Goal: Information Seeking & Learning: Check status

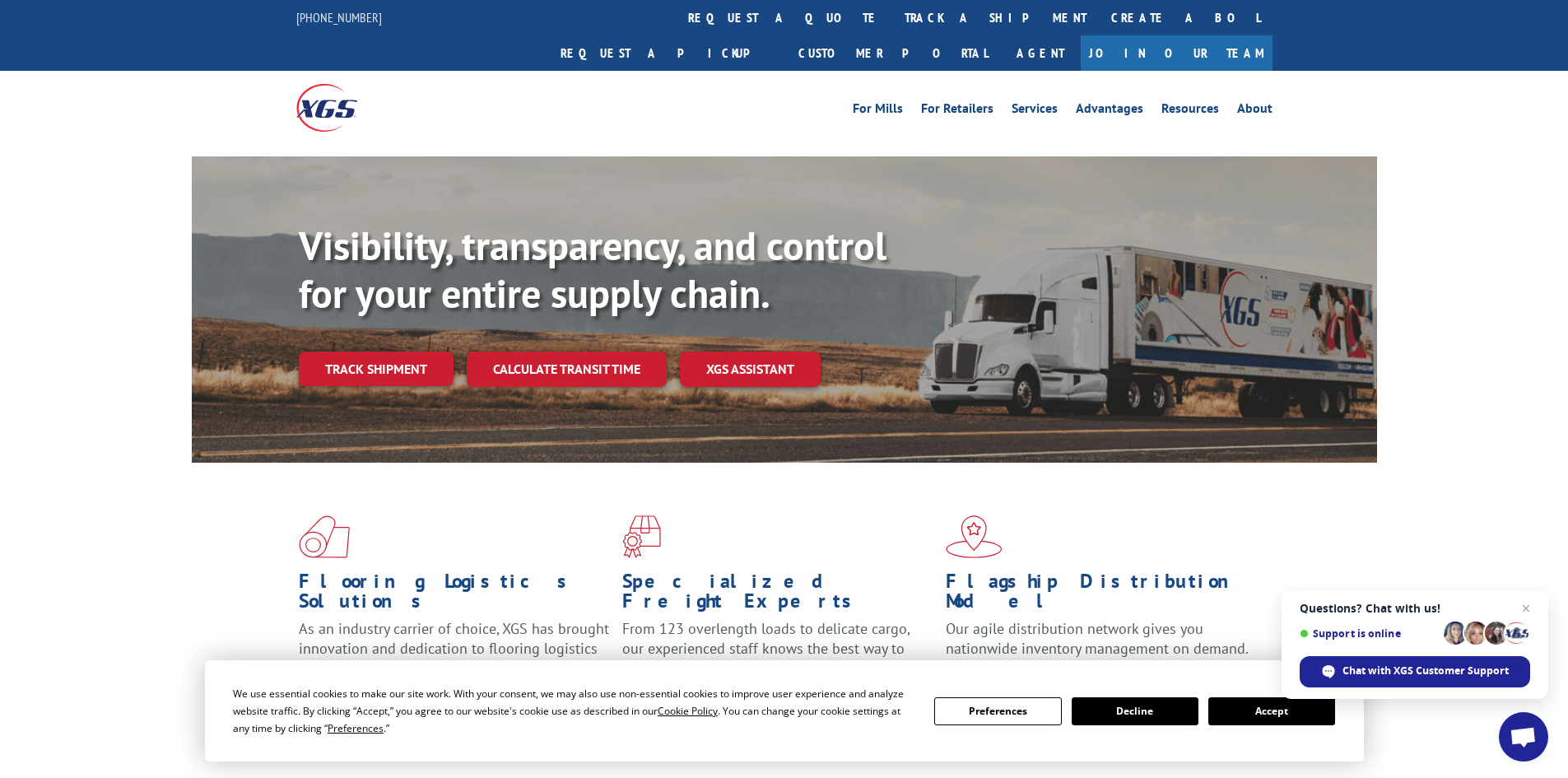
click at [1265, 715] on button "Accept" at bounding box center [1271, 712] width 127 height 28
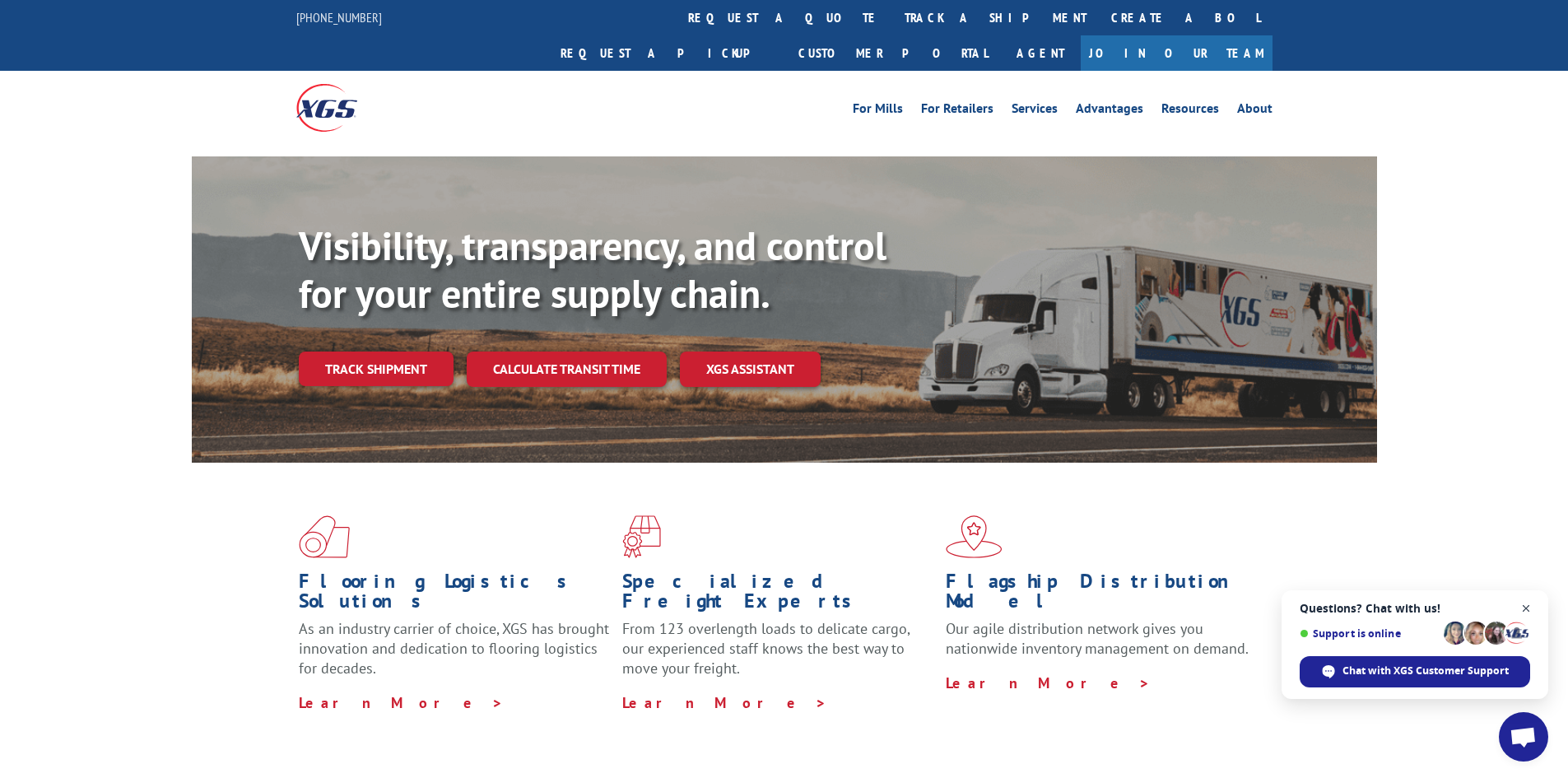
click at [1531, 606] on span "Close chat" at bounding box center [1527, 609] width 21 height 21
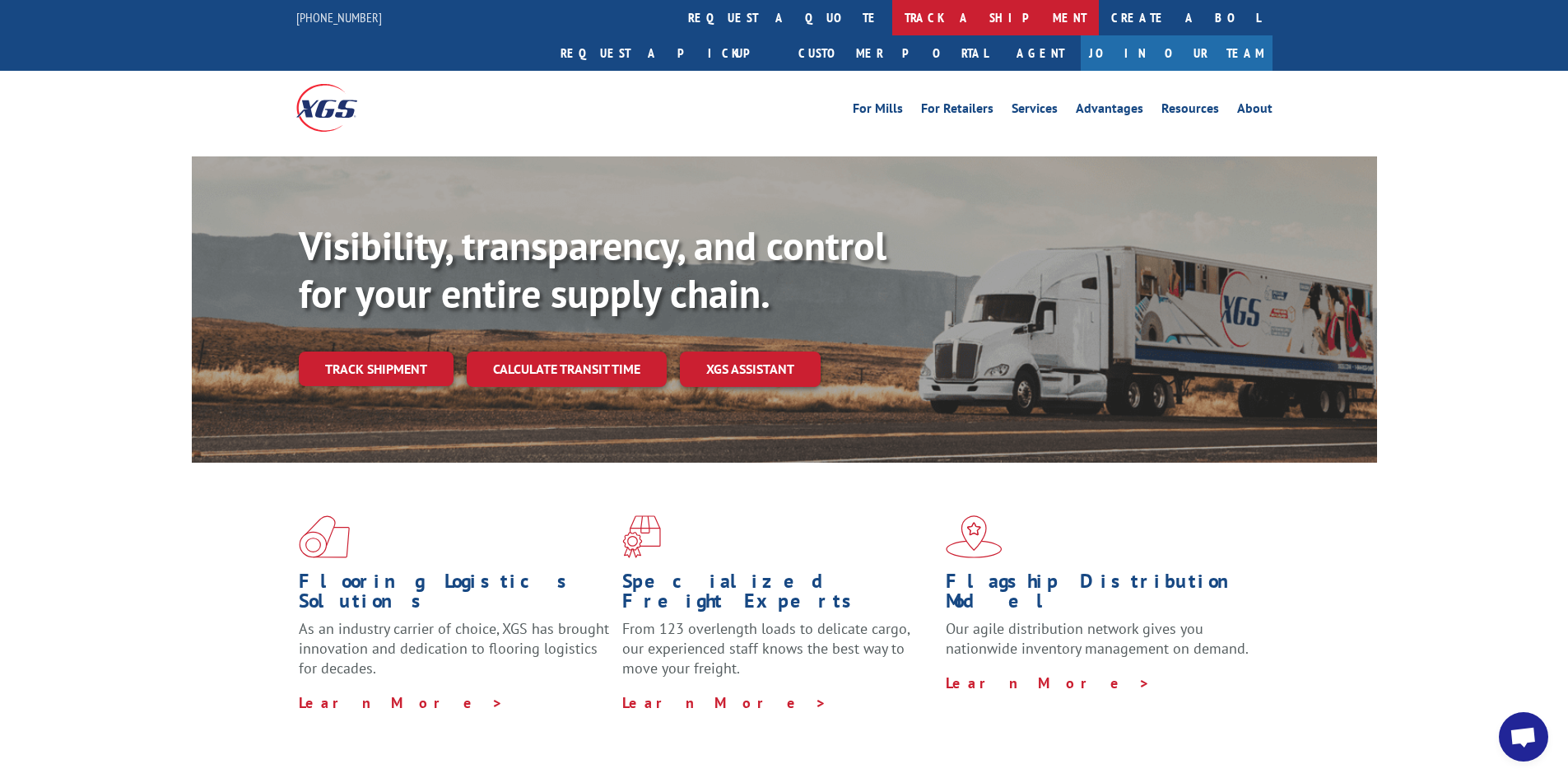
click at [892, 19] on link "track a shipment" at bounding box center [996, 17] width 207 height 35
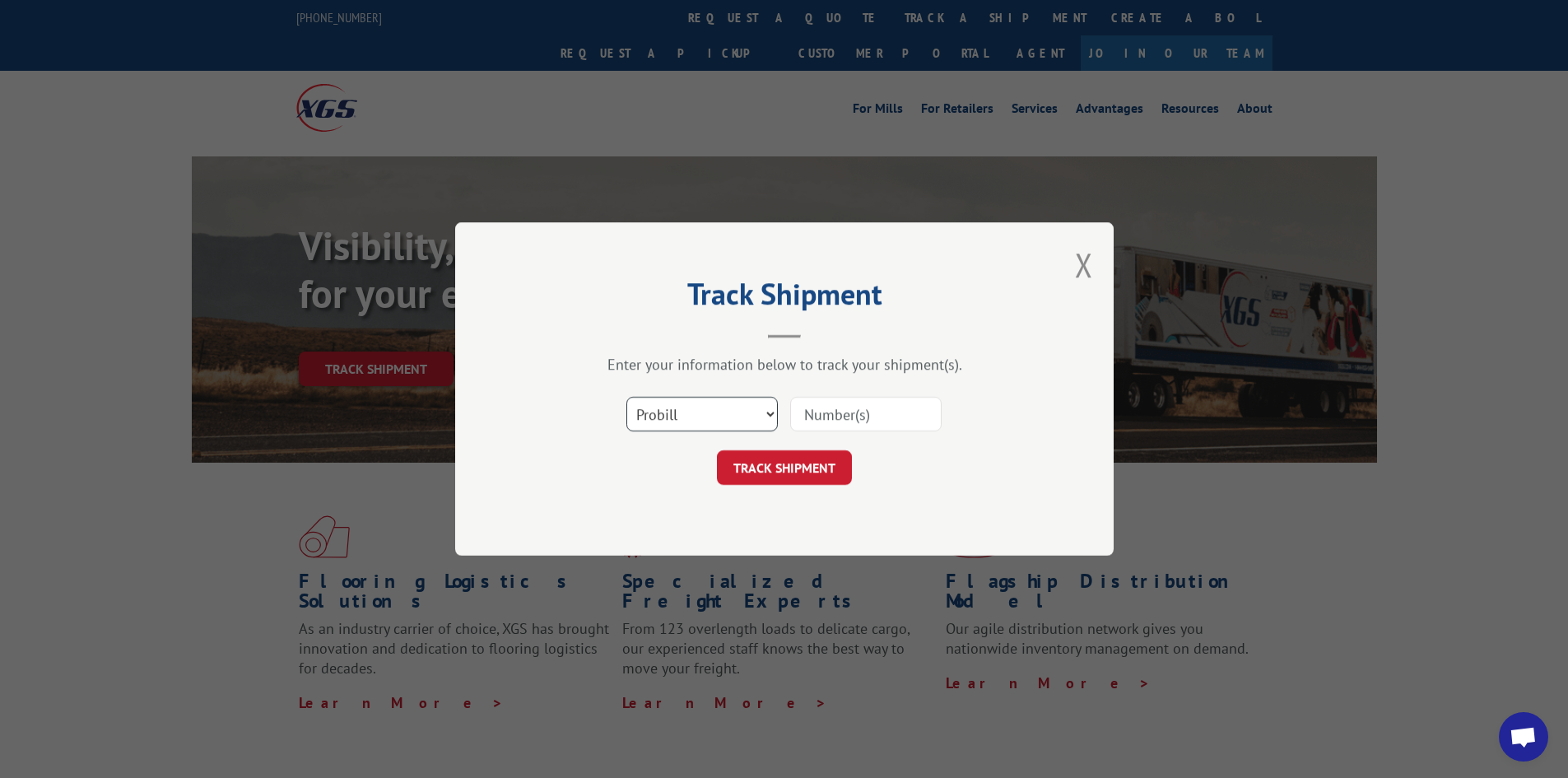
click at [685, 416] on select "Select category... Probill BOL PO" at bounding box center [703, 414] width 152 height 35
select select "bol"
click at [627, 397] on select "Select category... Probill BOL PO" at bounding box center [703, 414] width 152 height 35
click at [864, 430] on input at bounding box center [866, 414] width 152 height 35
paste input "5996114"
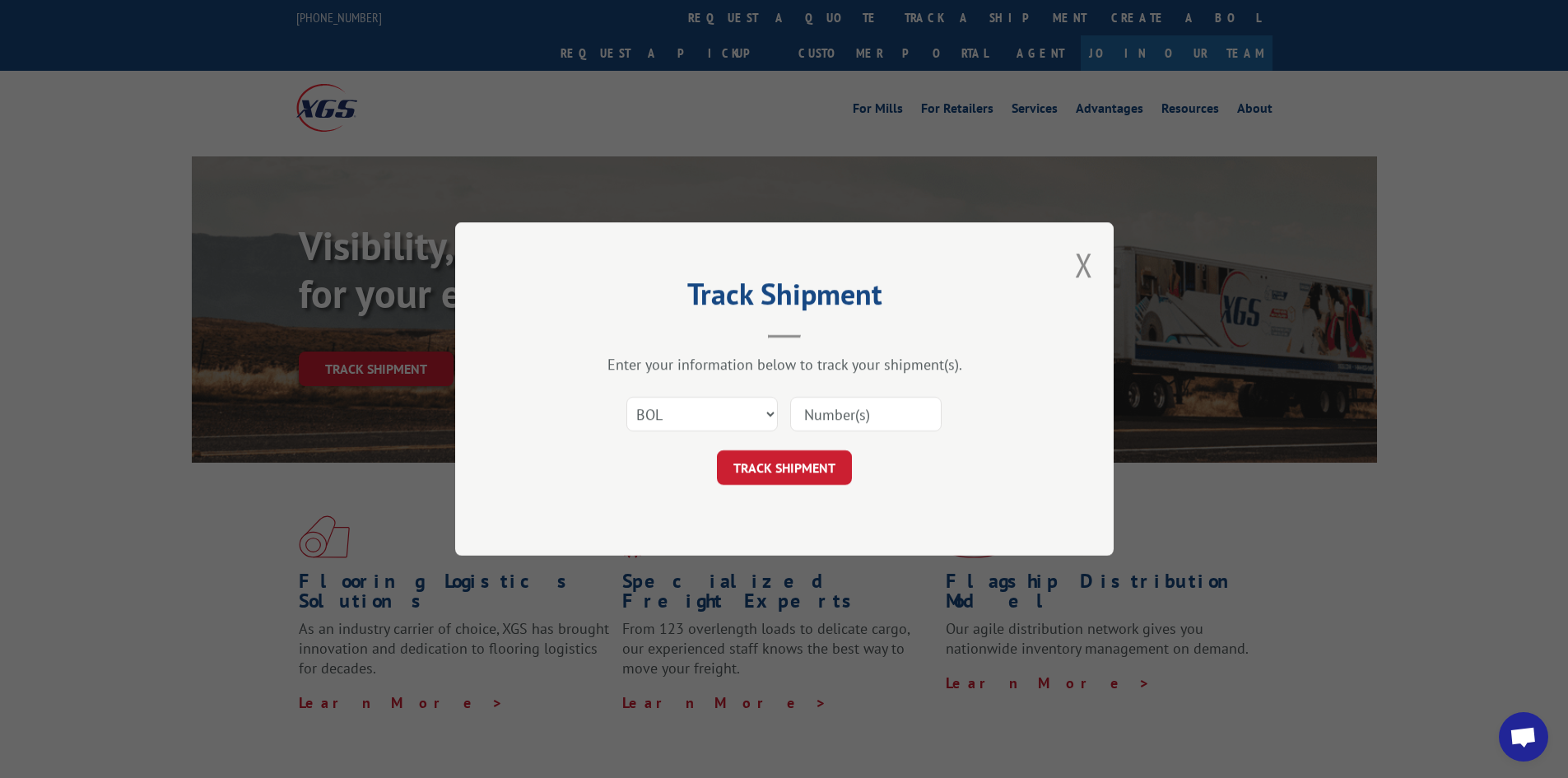
type input "5996114"
click button "TRACK SHIPMENT" at bounding box center [784, 467] width 135 height 35
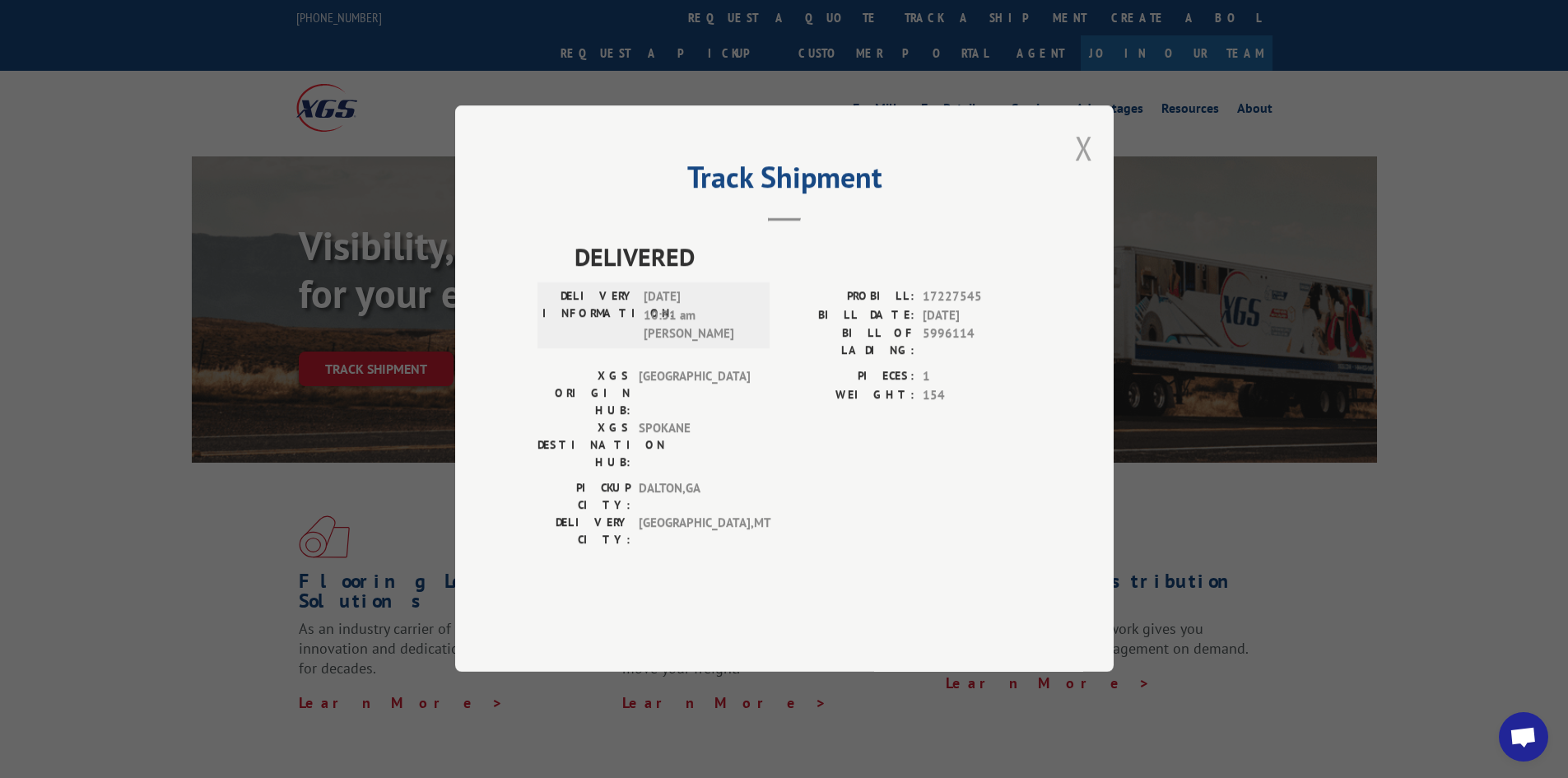
click at [1082, 170] on button "Close modal" at bounding box center [1084, 147] width 18 height 44
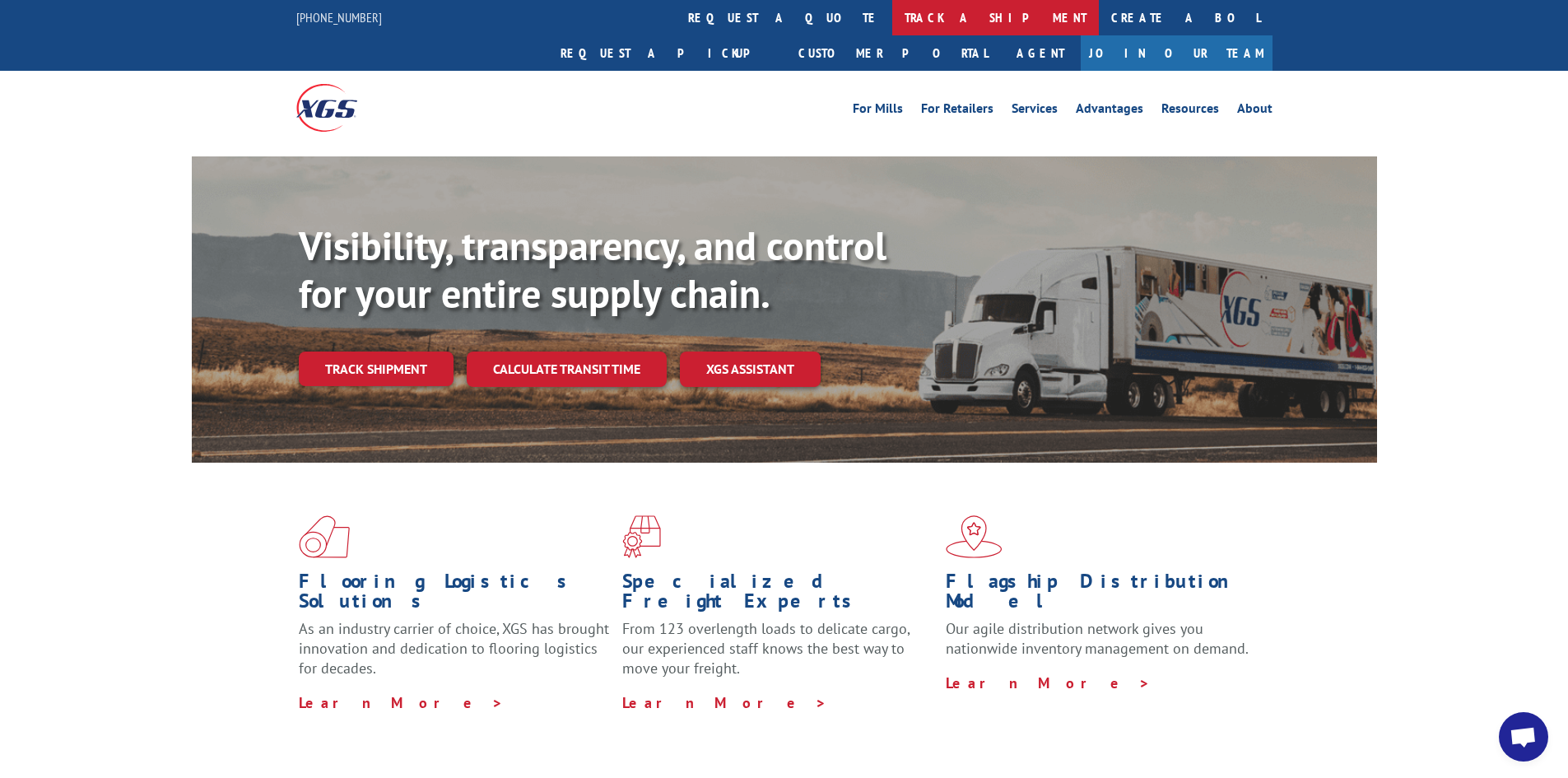
click at [892, 20] on link "track a shipment" at bounding box center [996, 17] width 207 height 35
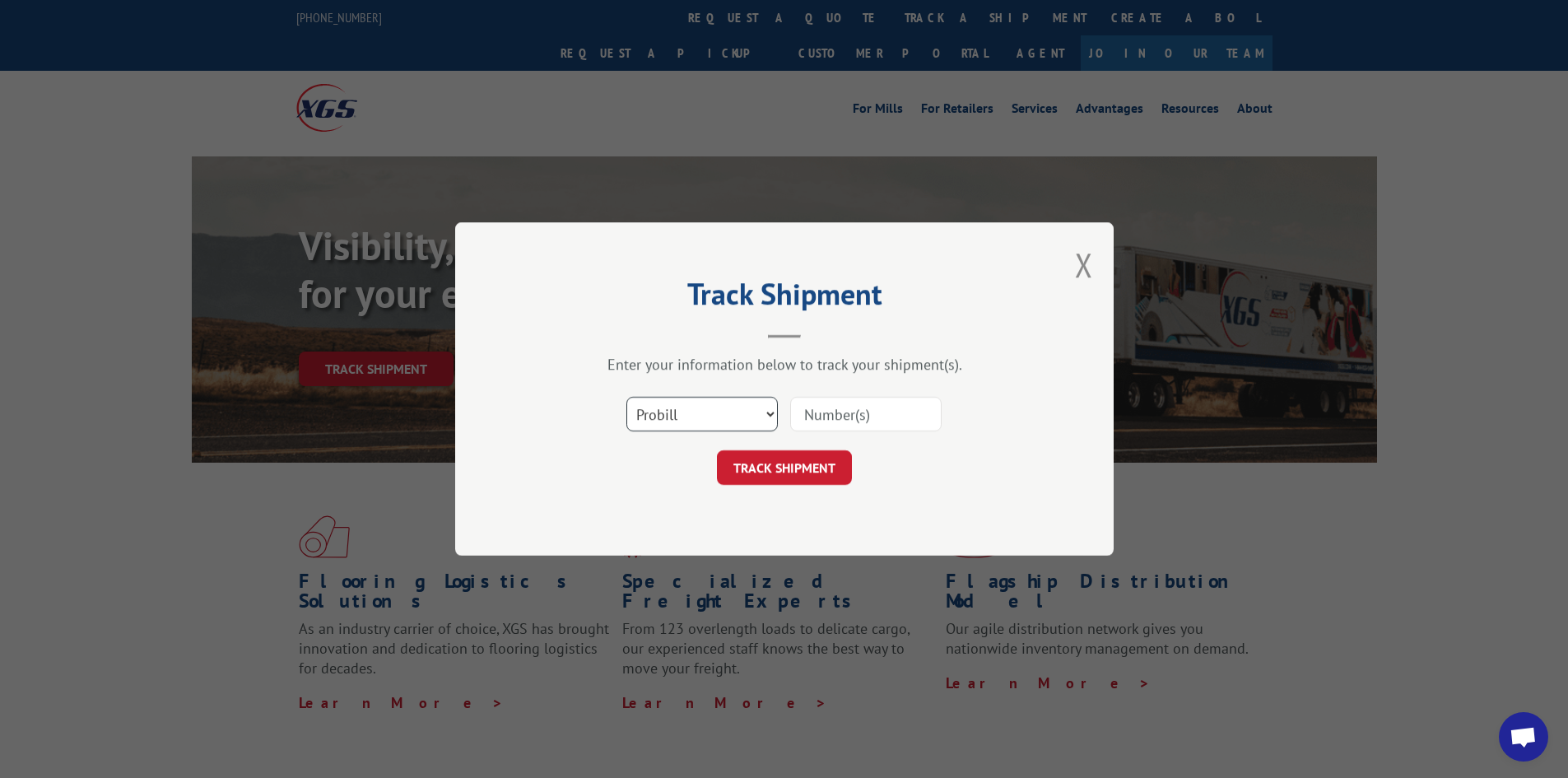
click at [667, 430] on select "Select category... Probill BOL PO" at bounding box center [703, 414] width 152 height 35
select select "bol"
click at [627, 397] on select "Select category... Probill BOL PO" at bounding box center [703, 414] width 152 height 35
click at [810, 411] on input at bounding box center [866, 414] width 152 height 35
paste input "440874"
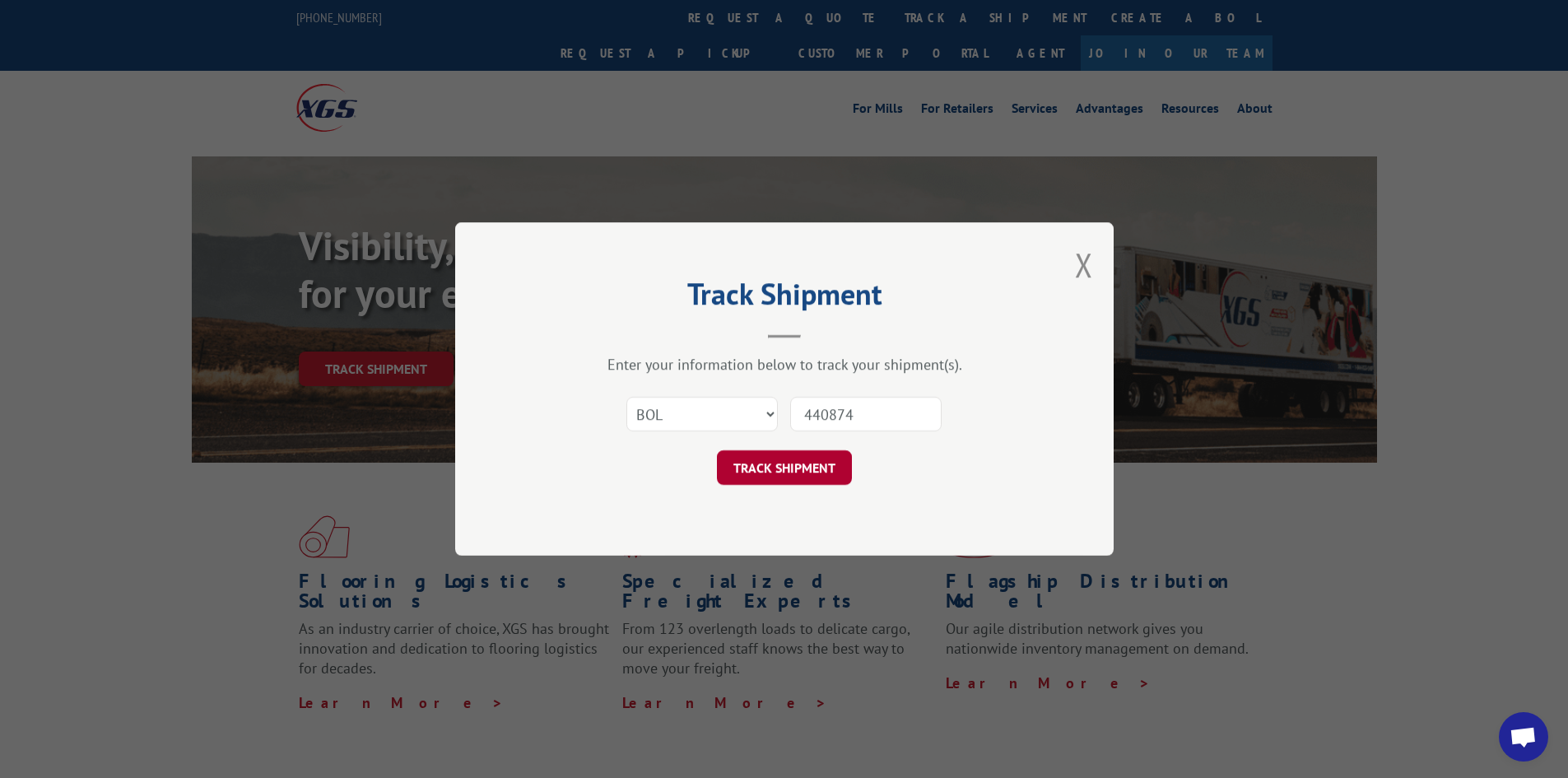
type input "440874"
click at [803, 467] on button "TRACK SHIPMENT" at bounding box center [784, 467] width 135 height 35
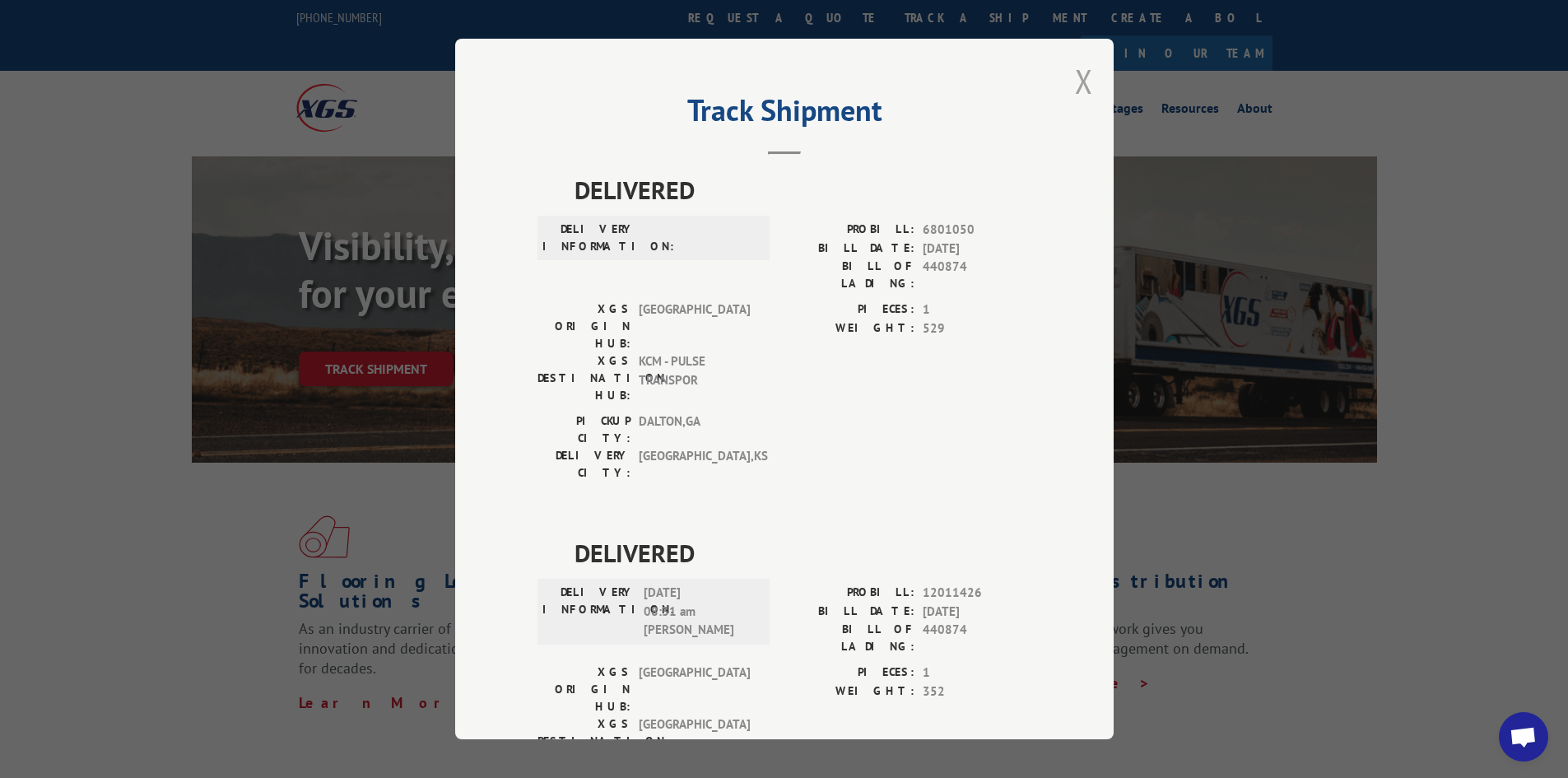
click at [1077, 82] on button "Close modal" at bounding box center [1084, 81] width 18 height 44
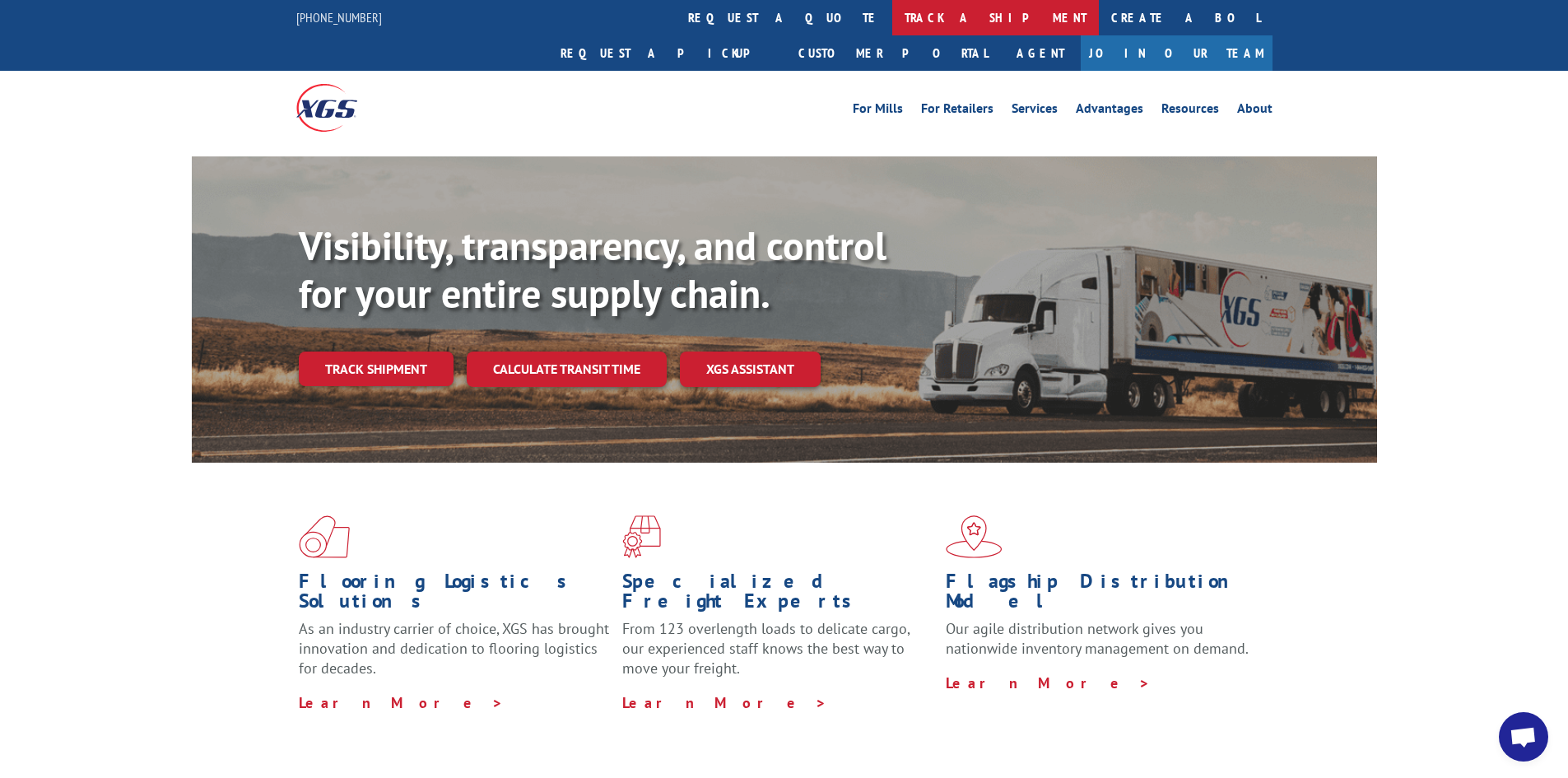
click at [892, 16] on link "track a shipment" at bounding box center [996, 17] width 207 height 35
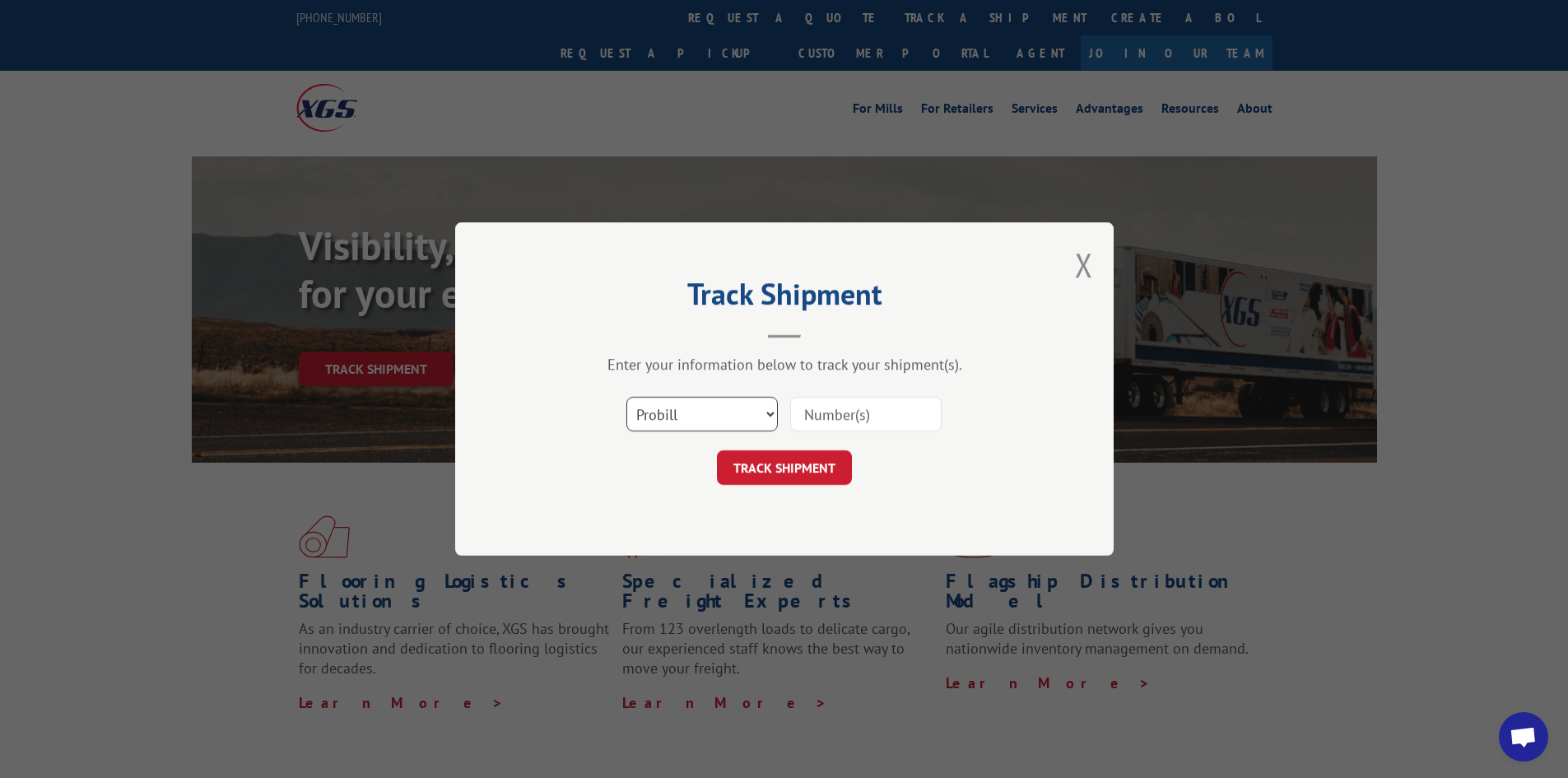
drag, startPoint x: 665, startPoint y: 417, endPoint x: 665, endPoint y: 430, distance: 13.0
click at [665, 417] on select "Select category... Probill BOL PO" at bounding box center [703, 414] width 152 height 35
select select "bol"
click at [627, 397] on select "Select category... Probill BOL PO" at bounding box center [703, 414] width 152 height 35
click at [844, 411] on input at bounding box center [866, 414] width 152 height 35
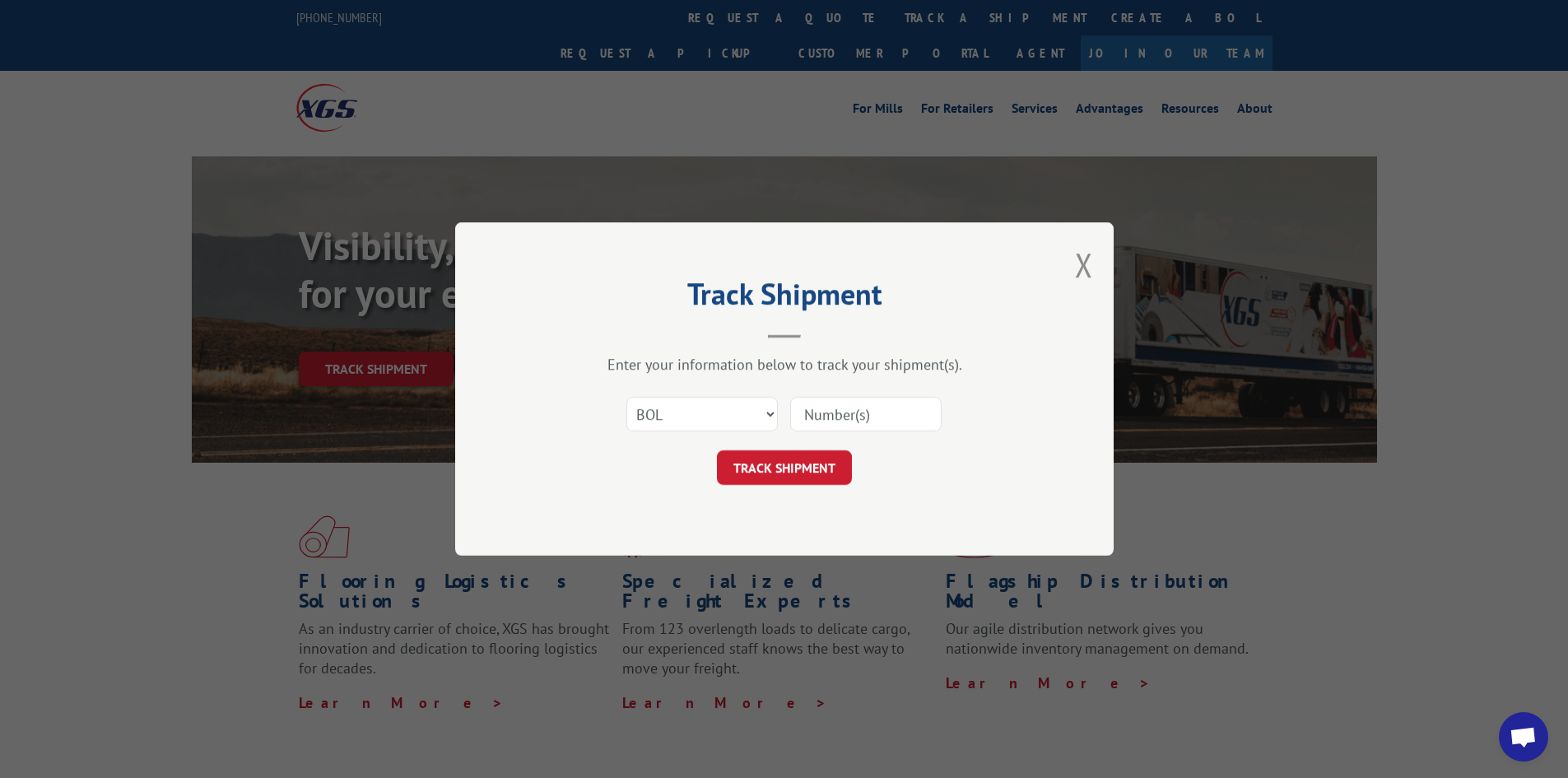
paste input "6012252"
type input "6012252"
click at [789, 492] on div "Track Shipment Enter your information below to track your shipment(s). Select c…" at bounding box center [784, 389] width 659 height 334
click at [794, 469] on button "TRACK SHIPMENT" at bounding box center [784, 467] width 135 height 35
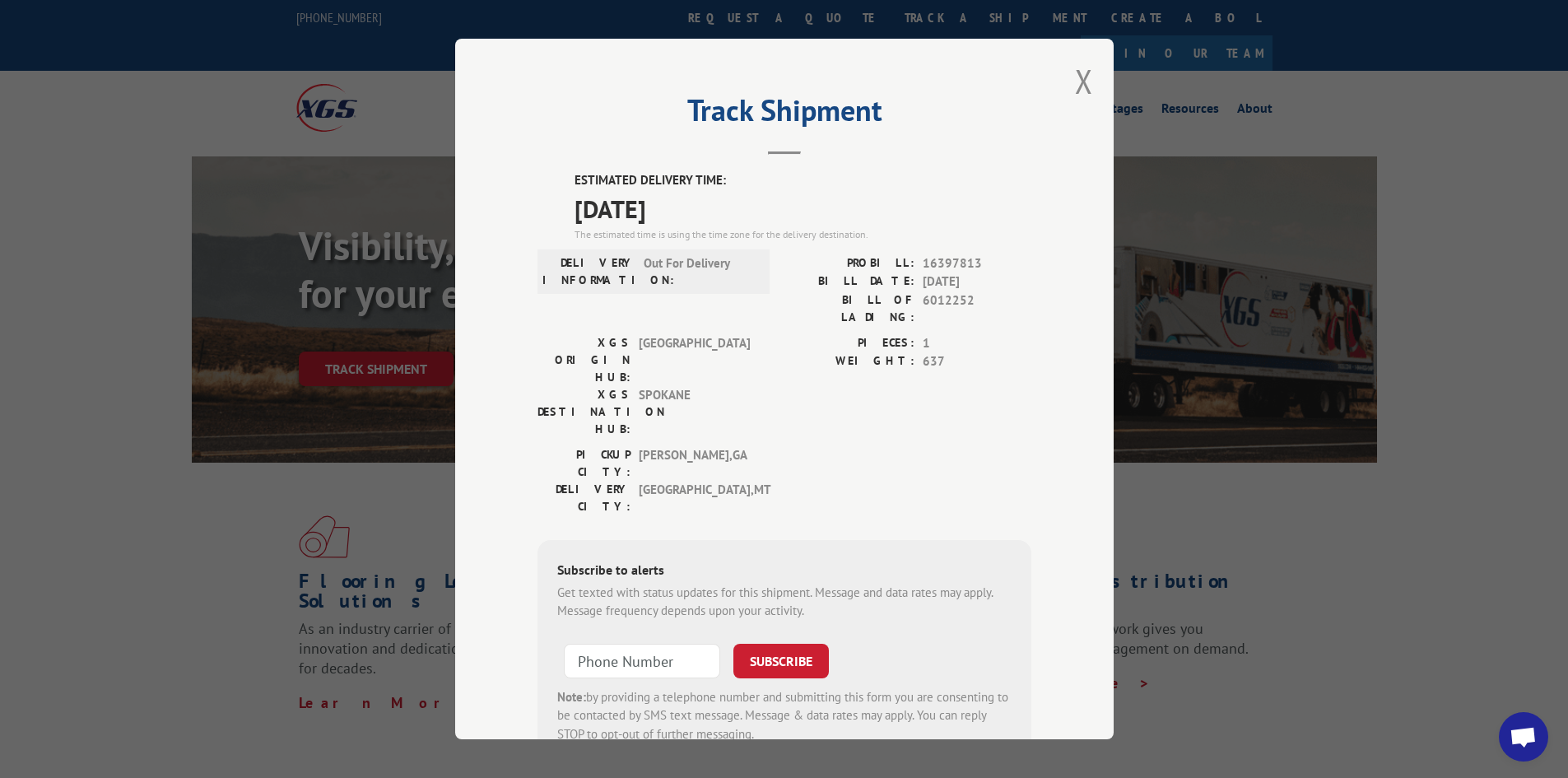
click at [1091, 79] on div "Track Shipment ESTIMATED DELIVERY TIME: [DATE] The estimated time is using the …" at bounding box center [784, 389] width 659 height 701
click at [1075, 82] on button "Close modal" at bounding box center [1084, 81] width 18 height 44
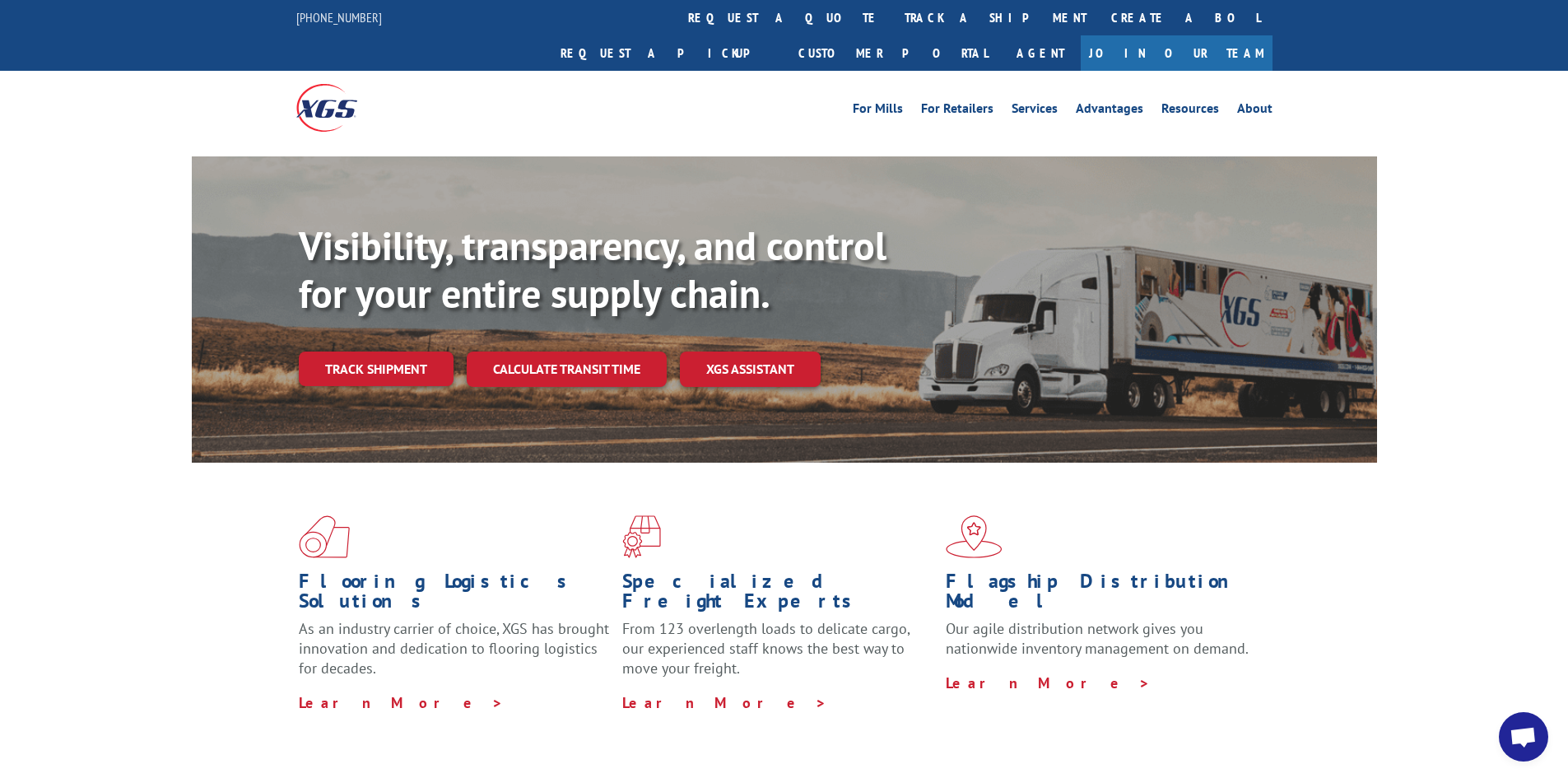
click at [892, 3] on link "track a shipment" at bounding box center [996, 17] width 207 height 35
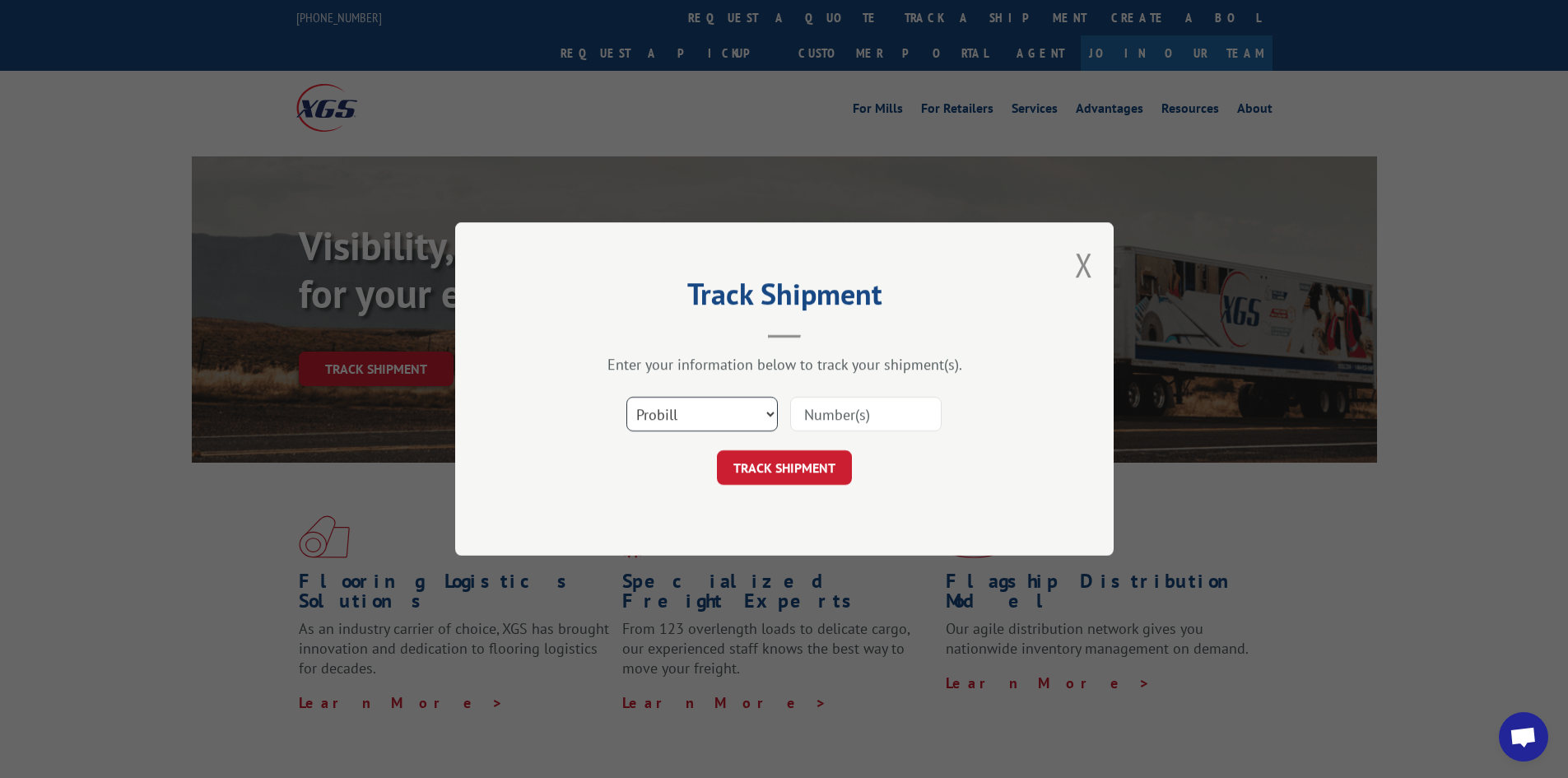
click at [696, 406] on select "Select category... Probill BOL PO" at bounding box center [703, 414] width 152 height 35
select select "bol"
click at [627, 397] on select "Select category... Probill BOL PO" at bounding box center [703, 414] width 152 height 35
click at [831, 410] on input at bounding box center [866, 414] width 152 height 35
paste input "5206962"
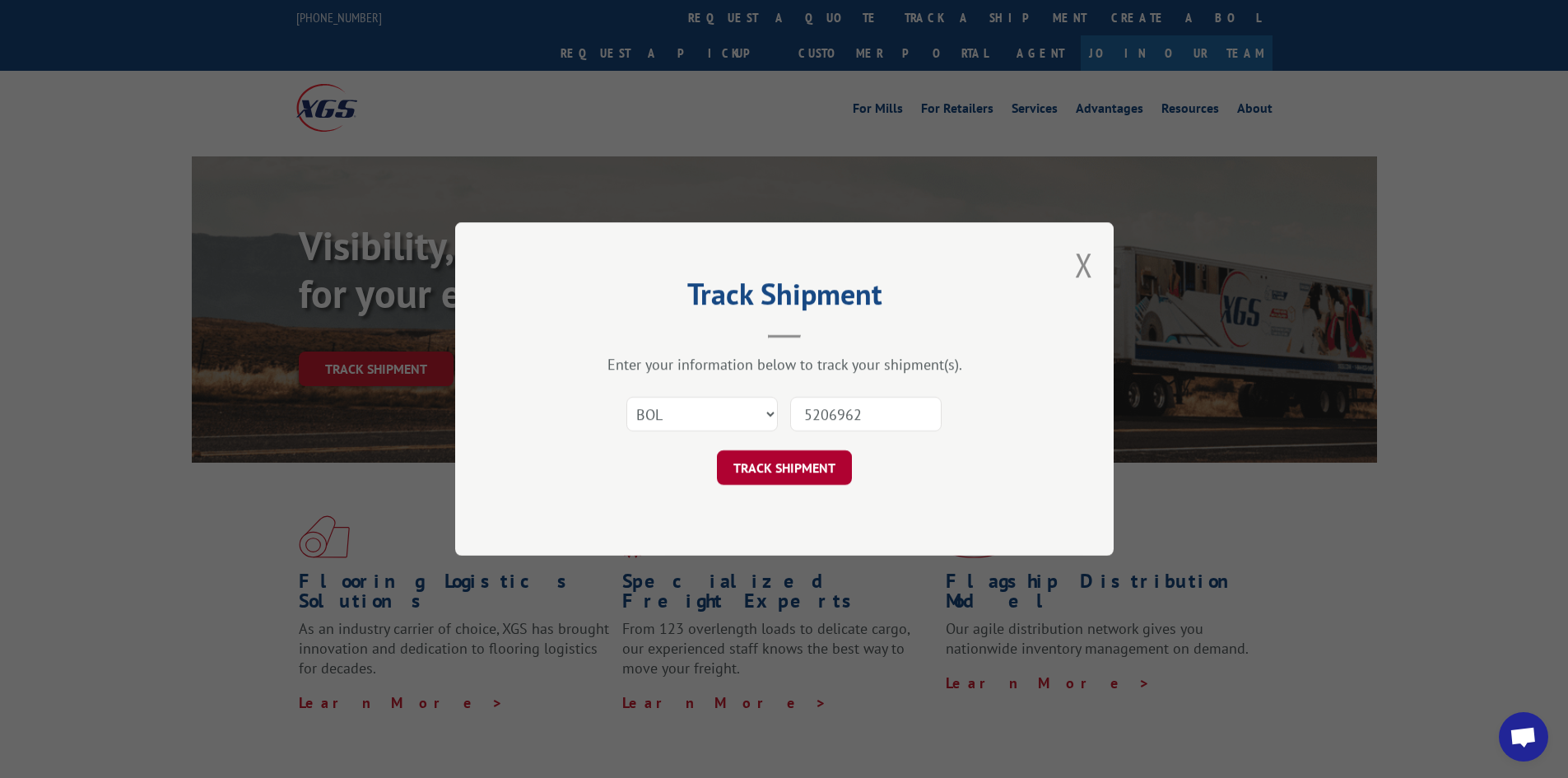
type input "5206962"
click at [791, 470] on button "TRACK SHIPMENT" at bounding box center [784, 467] width 135 height 35
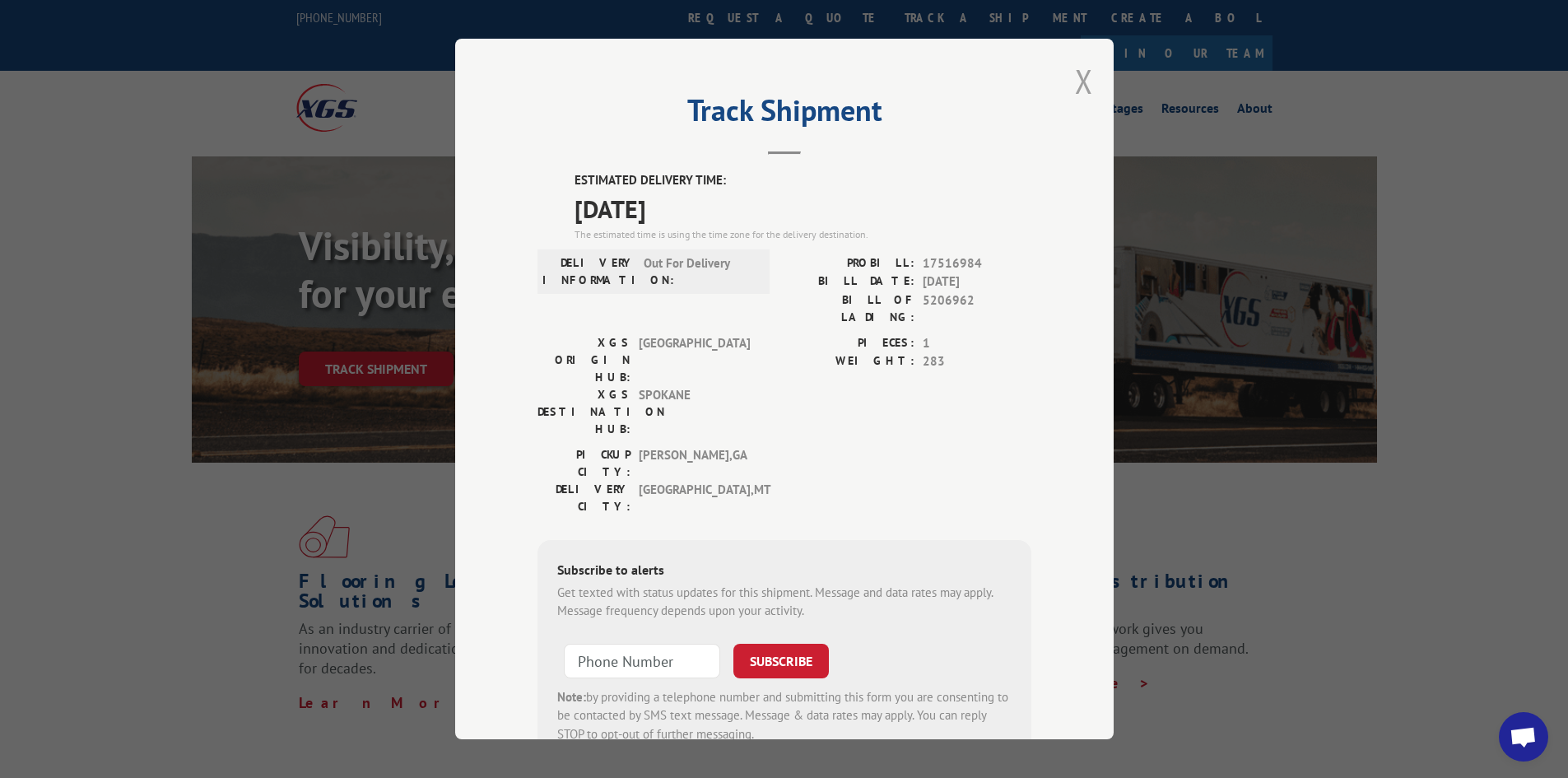
click at [1075, 82] on button "Close modal" at bounding box center [1084, 81] width 18 height 44
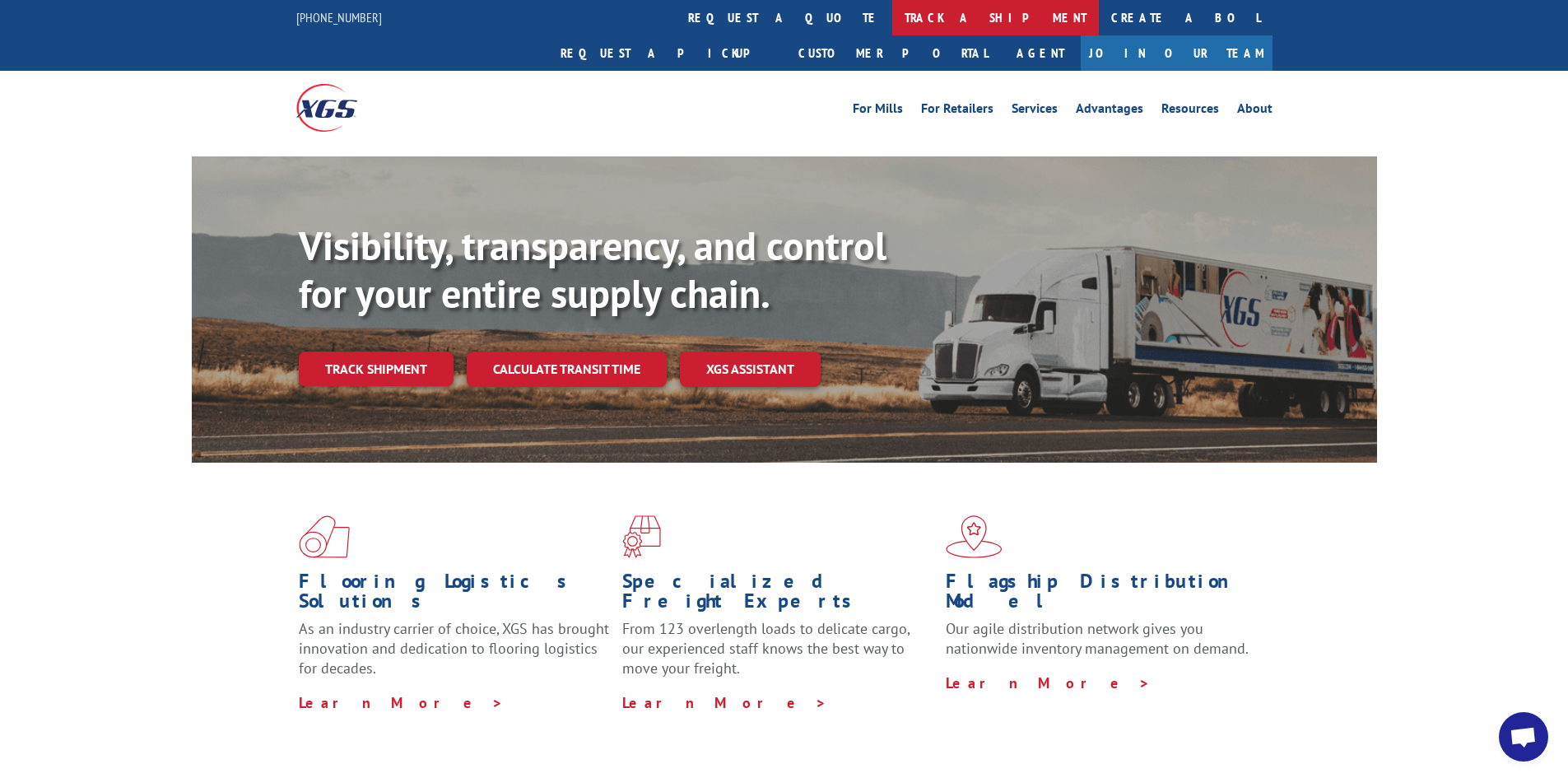
click at [892, 6] on link "track a shipment" at bounding box center [996, 17] width 207 height 35
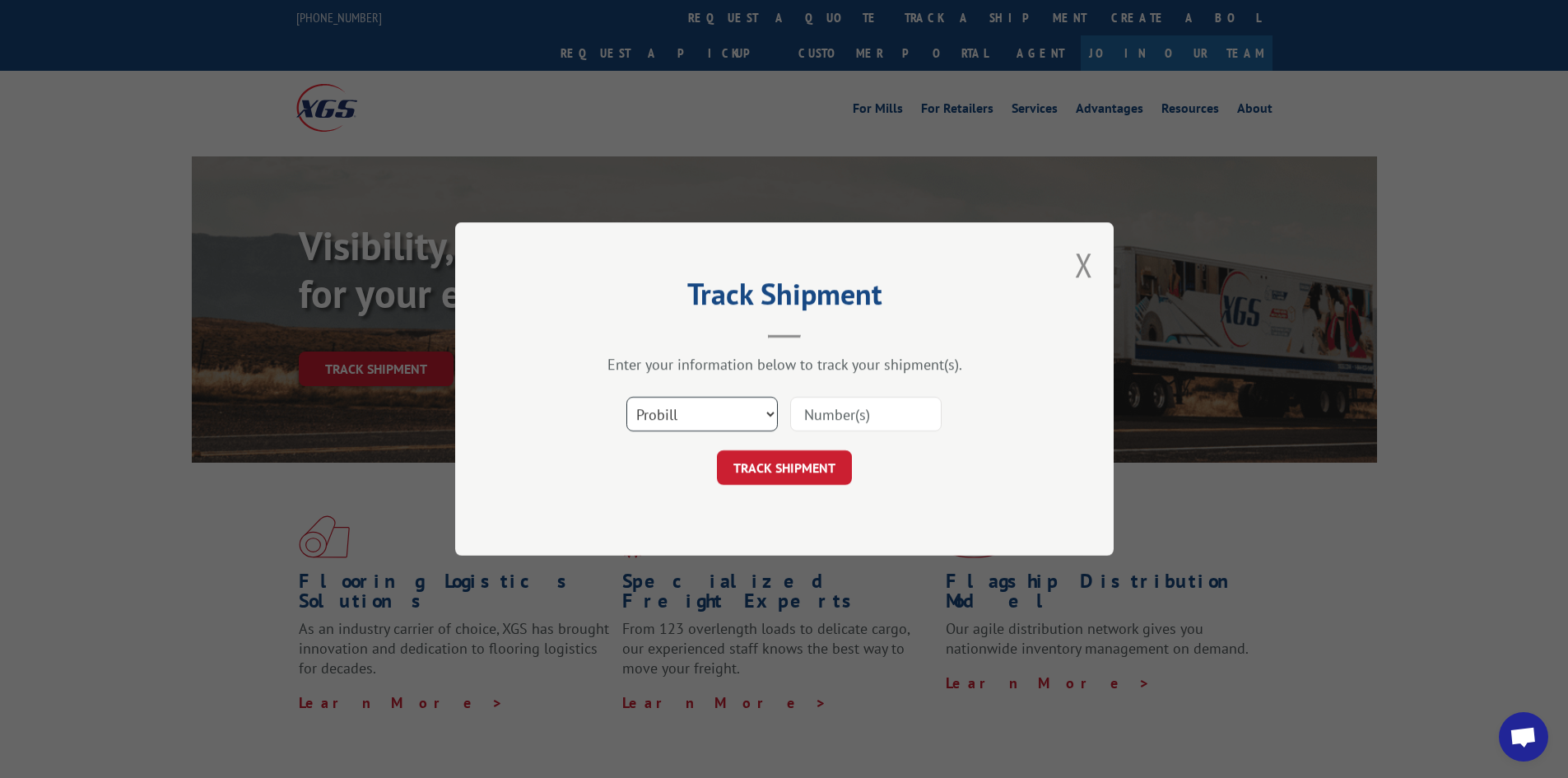
drag, startPoint x: 672, startPoint y: 407, endPoint x: 672, endPoint y: 425, distance: 18.0
click at [672, 407] on select "Select category... Probill BOL PO" at bounding box center [703, 414] width 152 height 35
select select "bol"
click at [627, 397] on select "Select category... Probill BOL PO" at bounding box center [703, 414] width 152 height 35
click at [843, 411] on input at bounding box center [866, 414] width 152 height 35
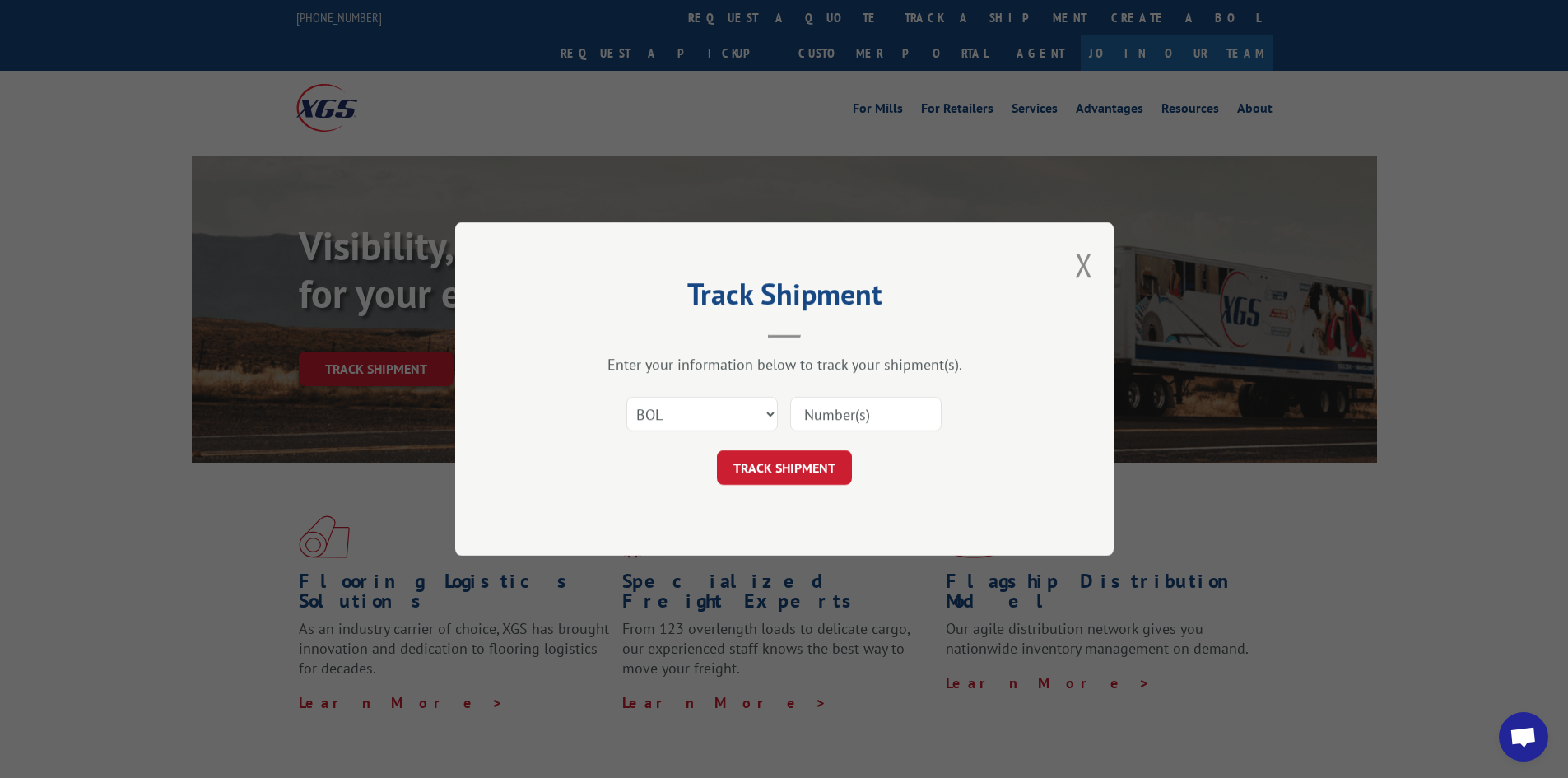
paste input "5193971"
type input "5193971"
click at [794, 465] on button "TRACK SHIPMENT" at bounding box center [784, 467] width 135 height 35
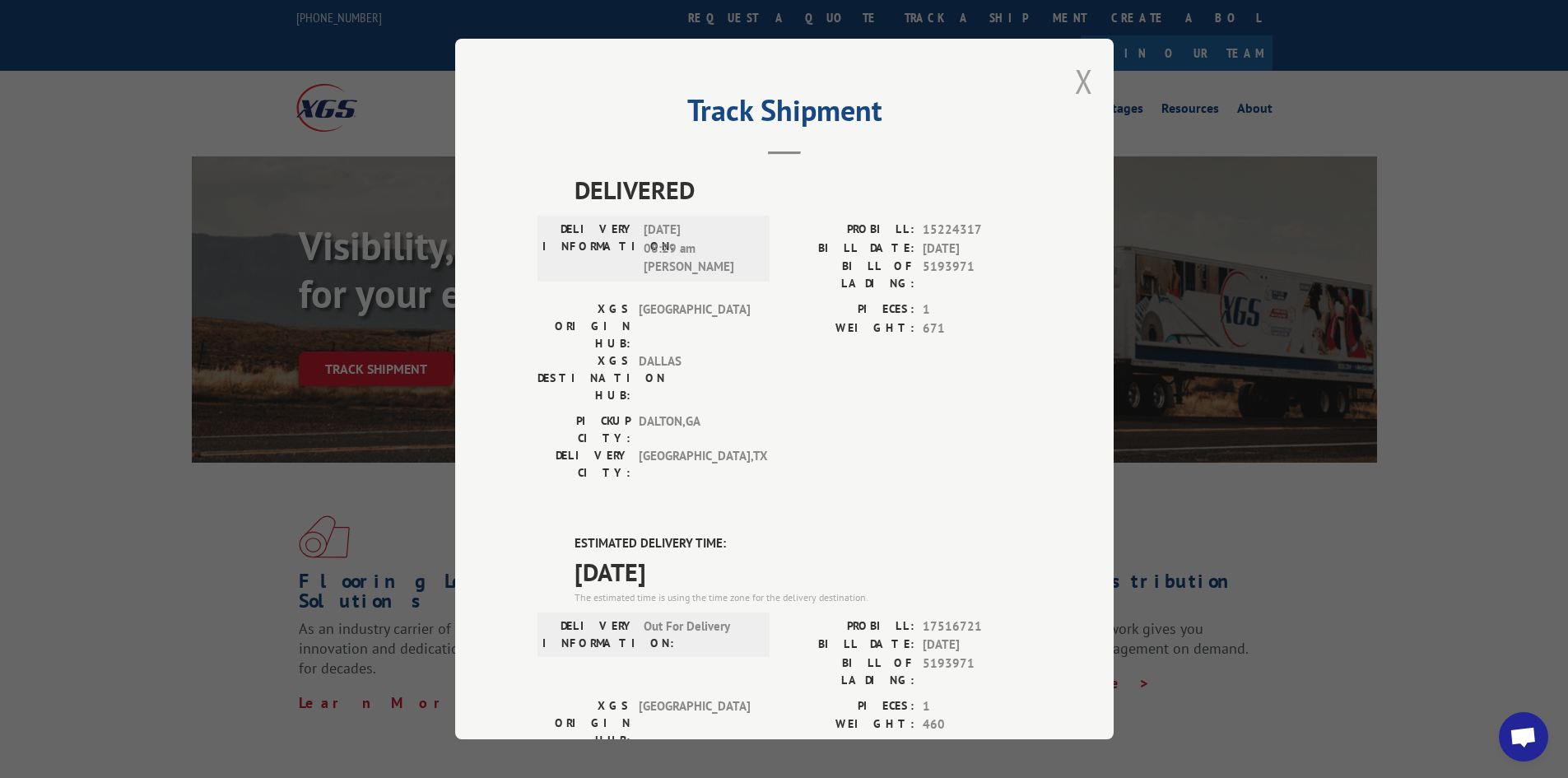
click at [1075, 84] on button "Close modal" at bounding box center [1084, 81] width 18 height 44
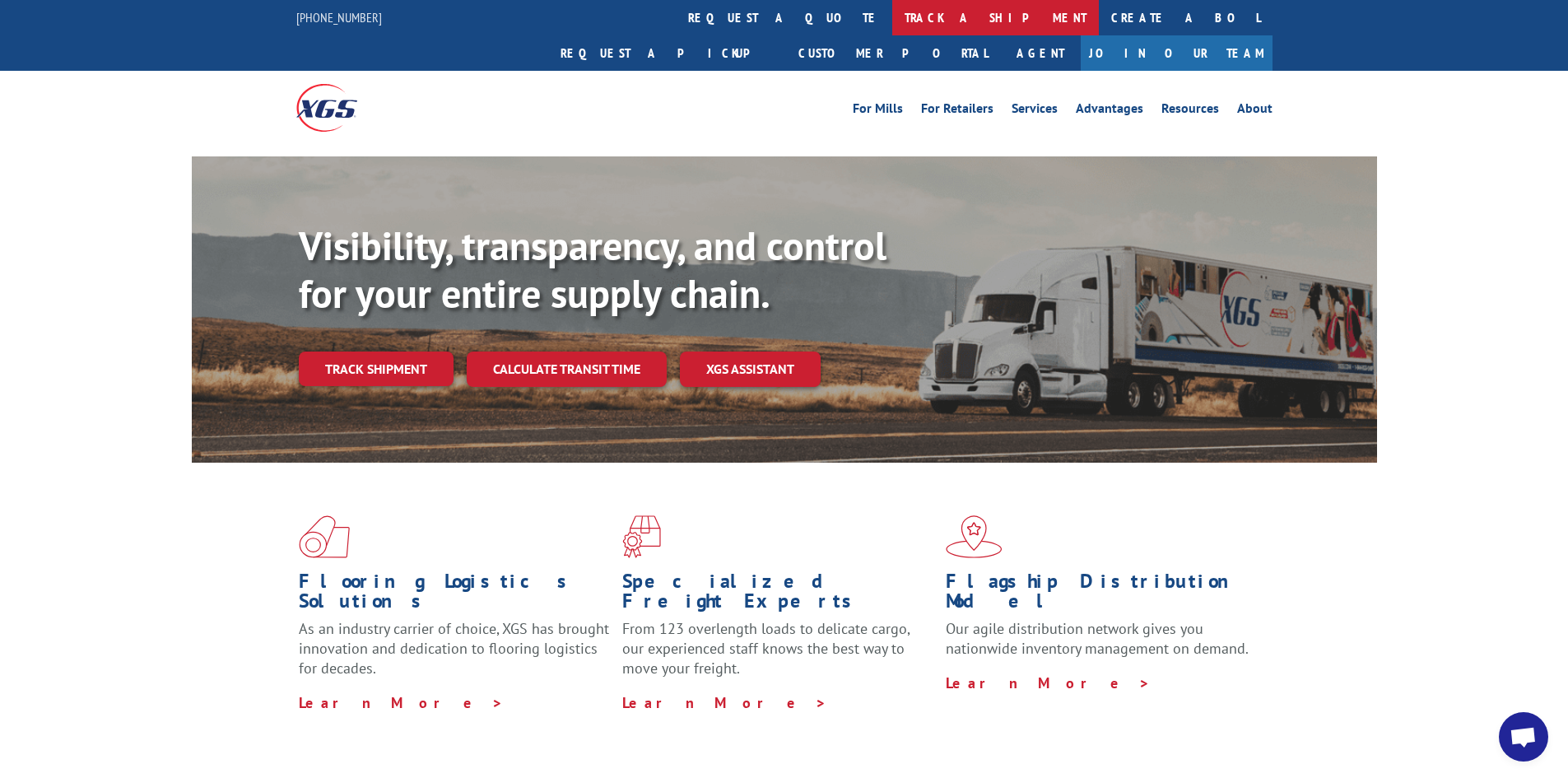
click at [892, 9] on link "track a shipment" at bounding box center [996, 17] width 207 height 35
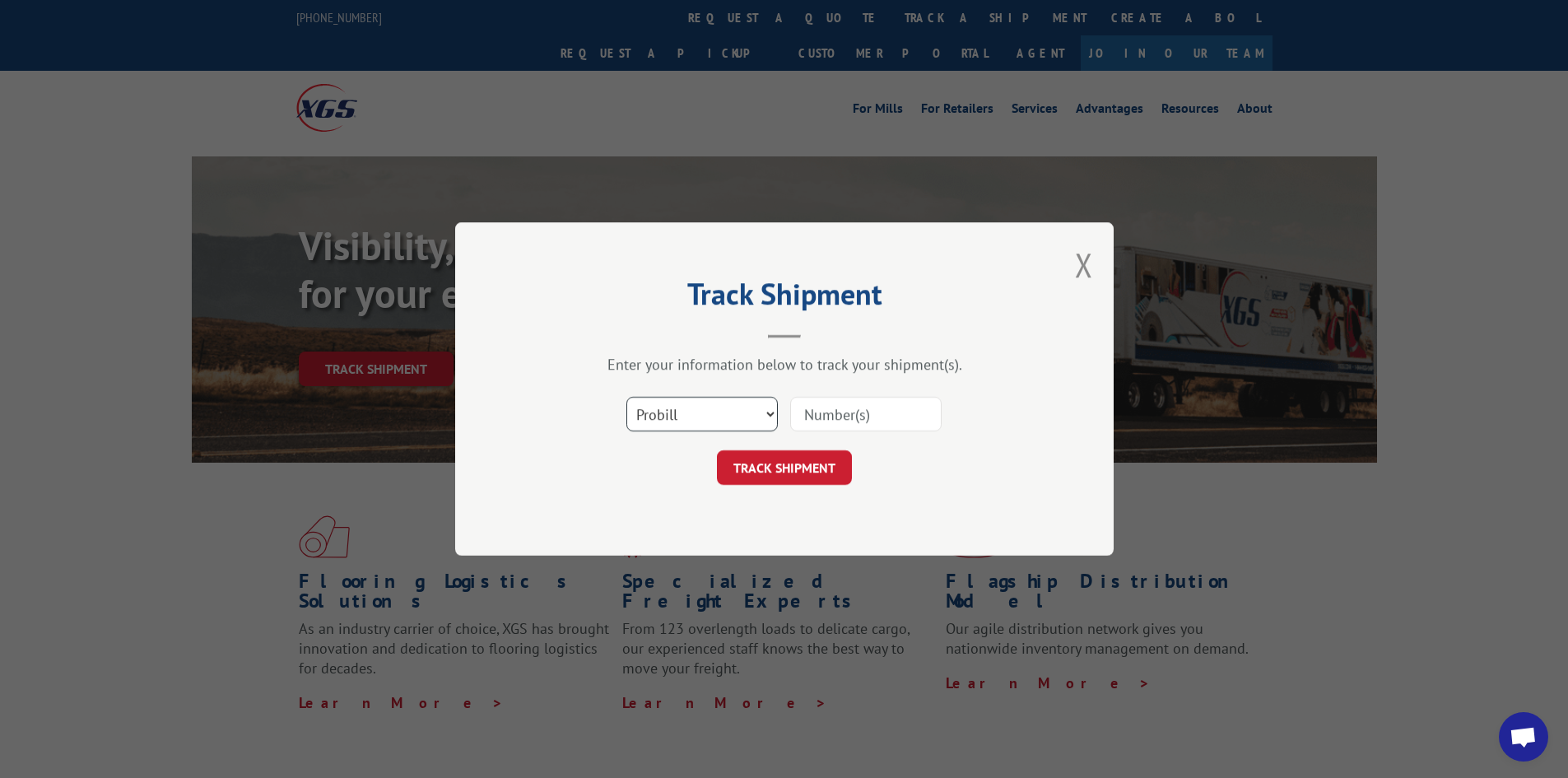
click at [684, 422] on select "Select category... Probill BOL PO" at bounding box center [703, 414] width 152 height 35
select select "bol"
click at [627, 397] on select "Select category... Probill BOL PO" at bounding box center [703, 414] width 152 height 35
click at [824, 424] on input at bounding box center [866, 414] width 152 height 35
paste input "6775899"
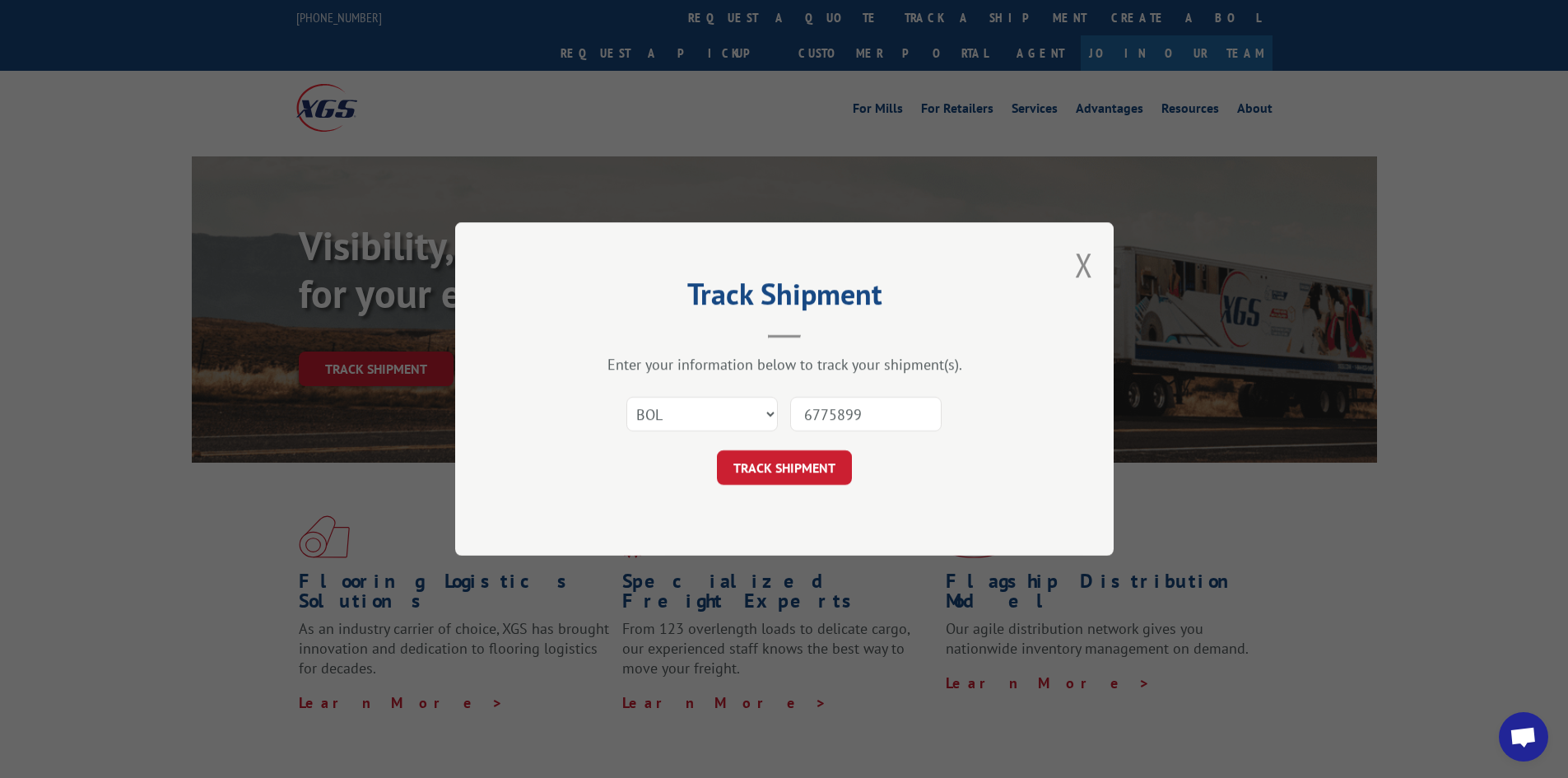
type input "6775899"
click at [717, 450] on button "TRACK SHIPMENT" at bounding box center [784, 467] width 135 height 35
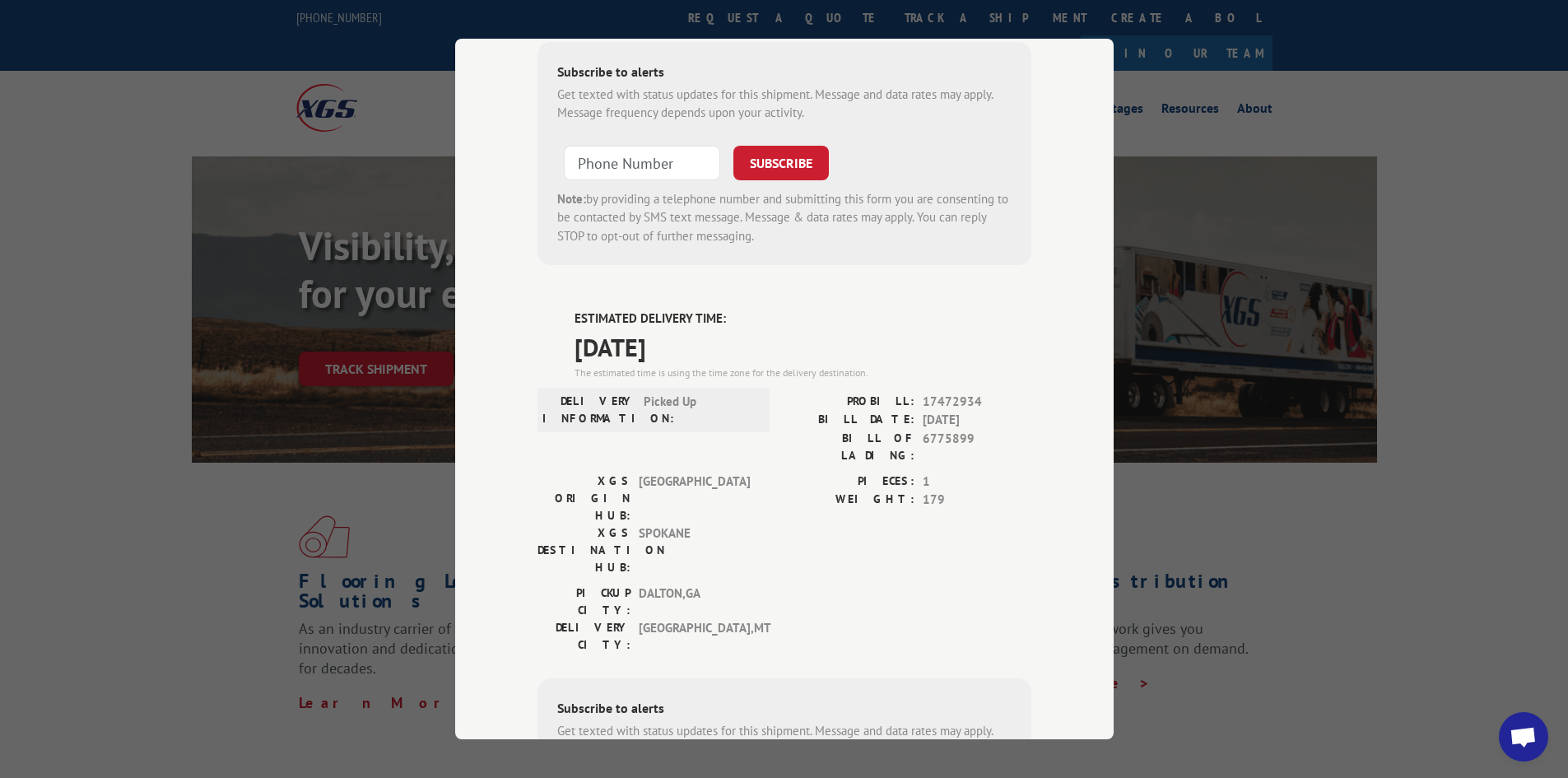
scroll to position [546, 0]
